Goal: Task Accomplishment & Management: Manage account settings

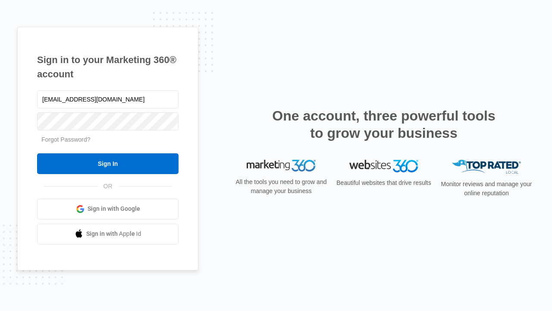
type input "dankie614@gmail.com"
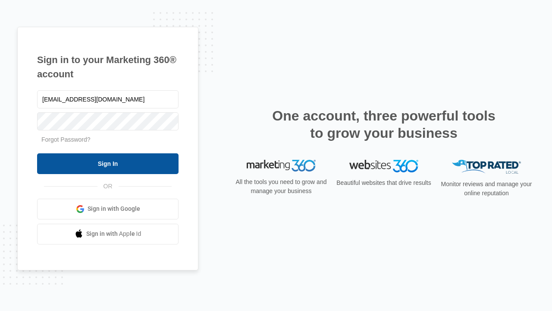
click at [108, 163] on input "Sign In" at bounding box center [108, 163] width 142 height 21
